Goal: Transaction & Acquisition: Purchase product/service

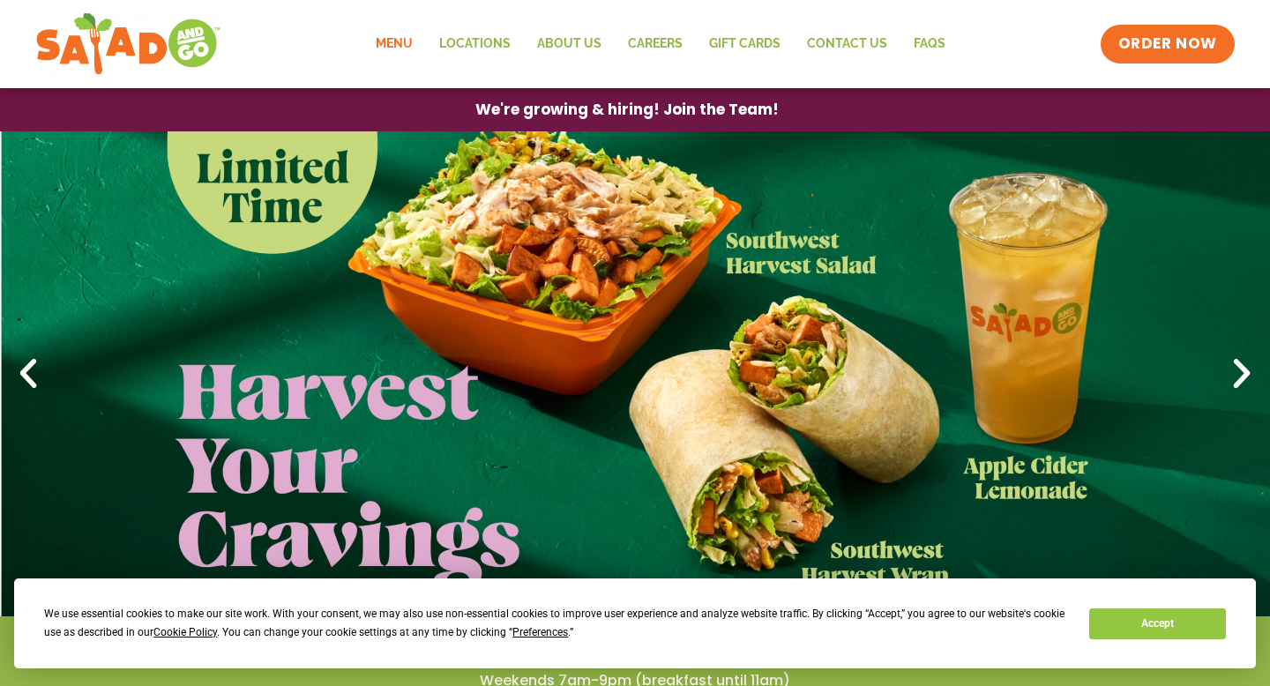
click at [413, 48] on link "Menu" at bounding box center [393, 44] width 63 height 41
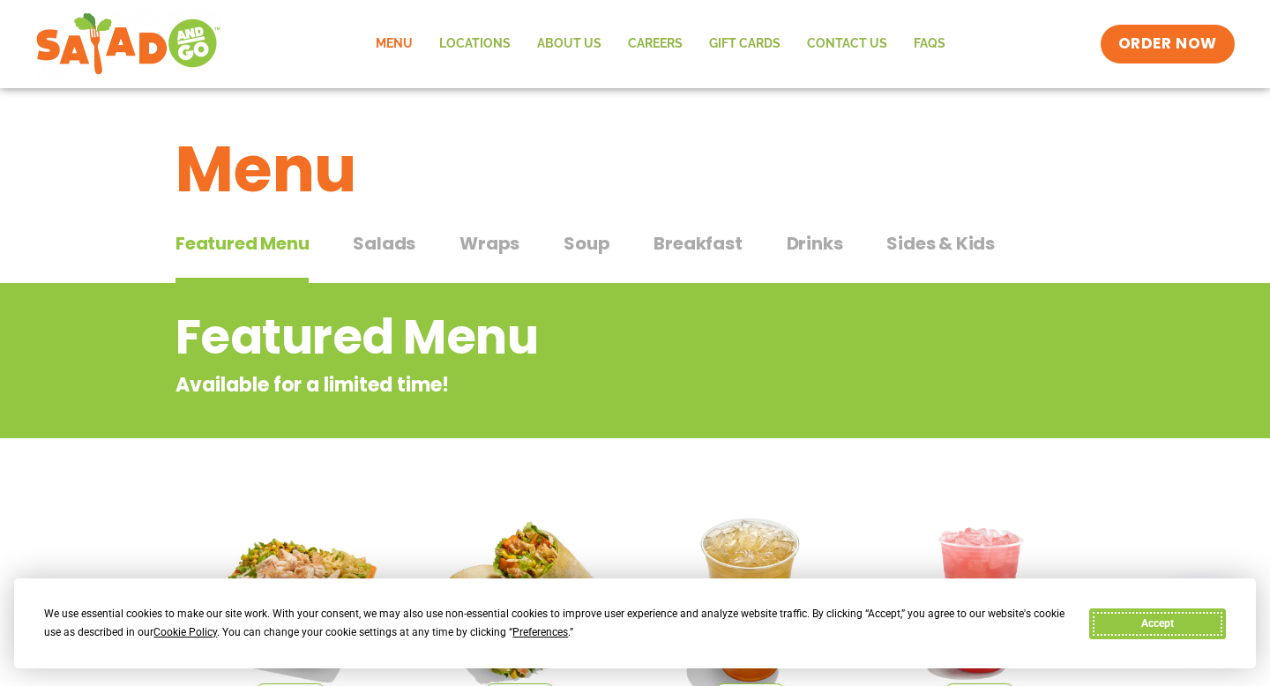
click at [1100, 618] on button "Accept" at bounding box center [1157, 624] width 136 height 31
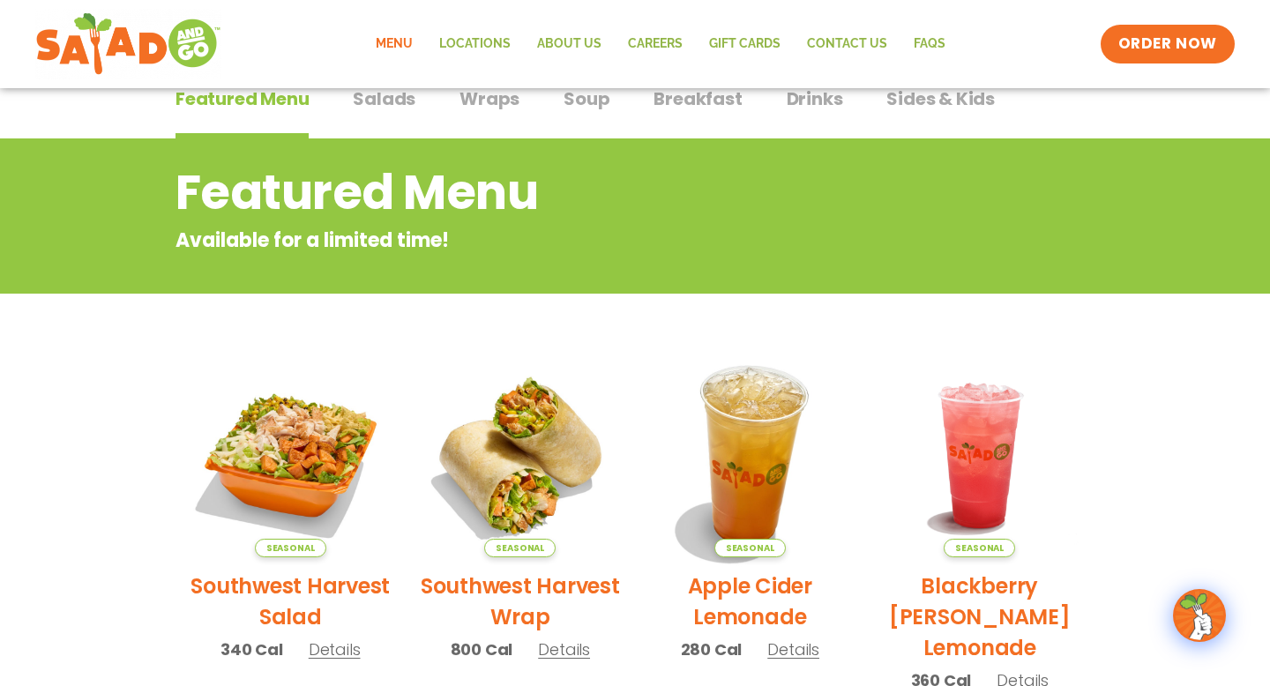
scroll to position [96, 0]
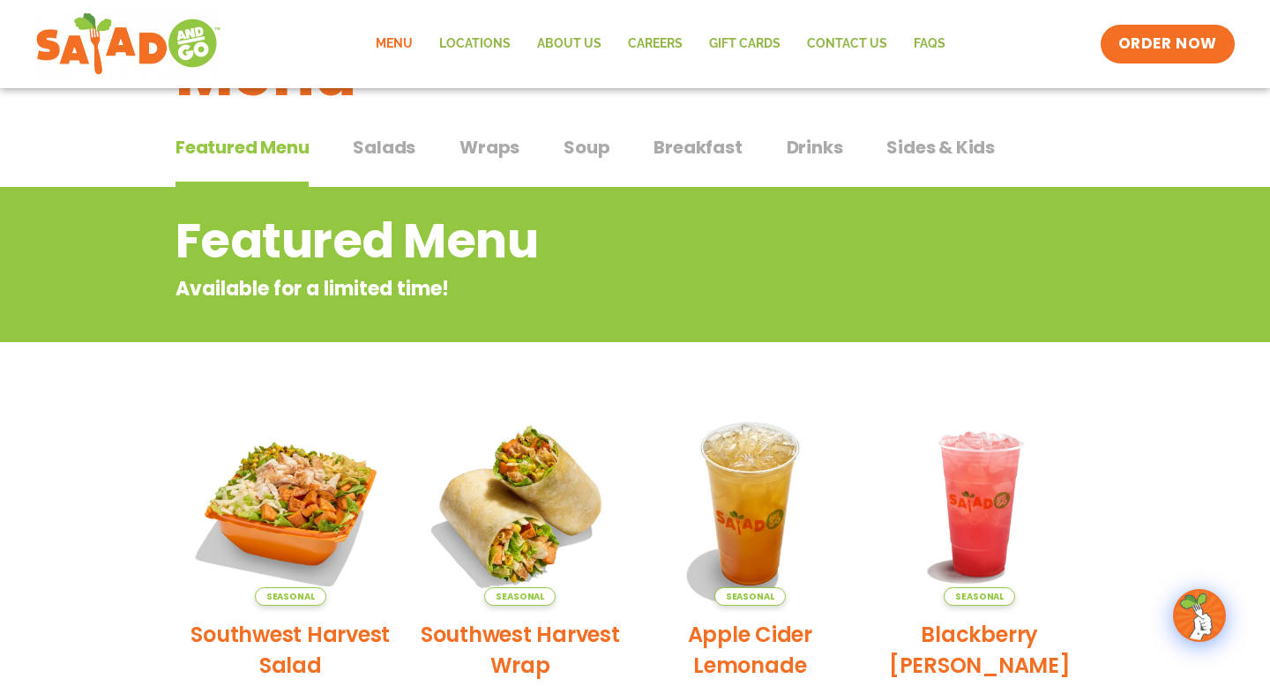
click at [392, 162] on button "Salads Salads" at bounding box center [384, 161] width 63 height 54
